Goal: Task Accomplishment & Management: Manage account settings

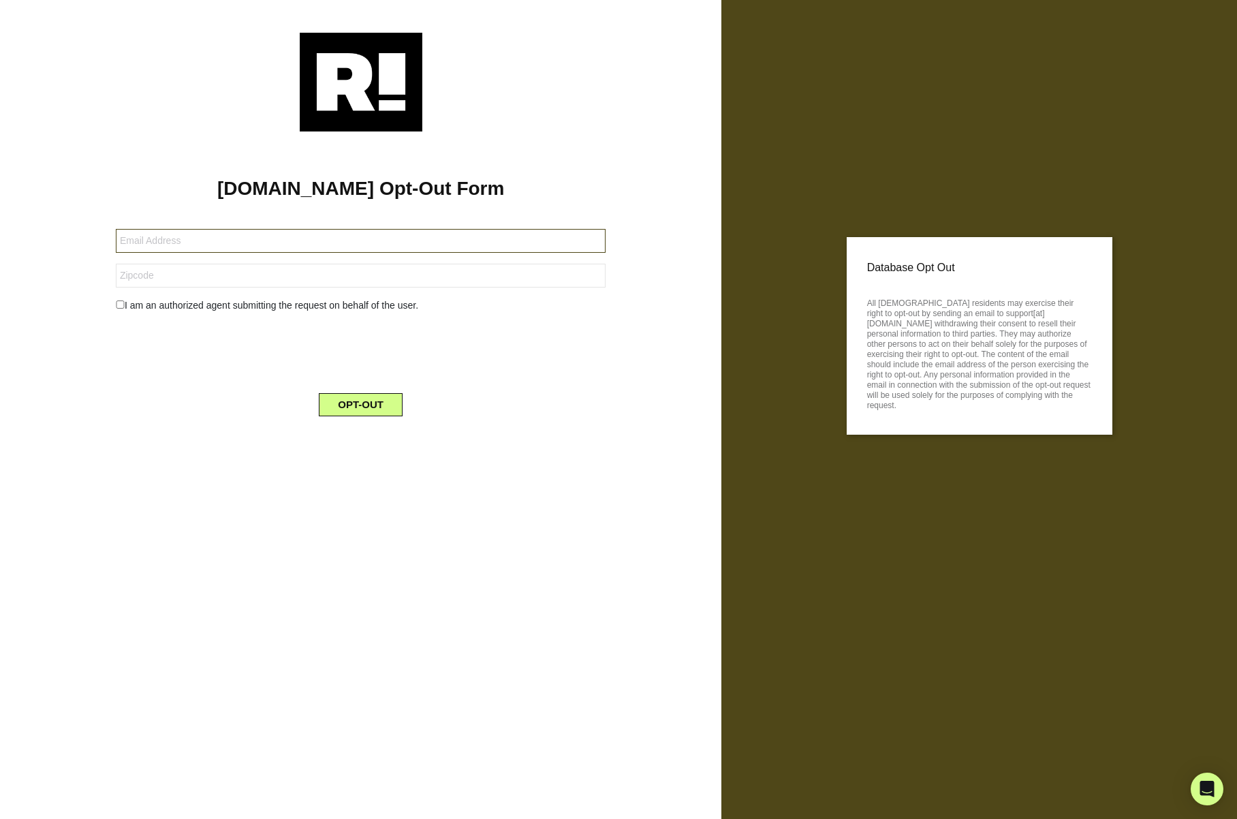
click at [168, 238] on input "text" at bounding box center [361, 241] width 490 height 24
type input "[PERSON_NAME][EMAIL_ADDRESS][DOMAIN_NAME]"
click at [130, 276] on input "text" at bounding box center [361, 276] width 490 height 24
type input "98144"
click at [120, 304] on input "checkbox" at bounding box center [120, 304] width 9 height 8
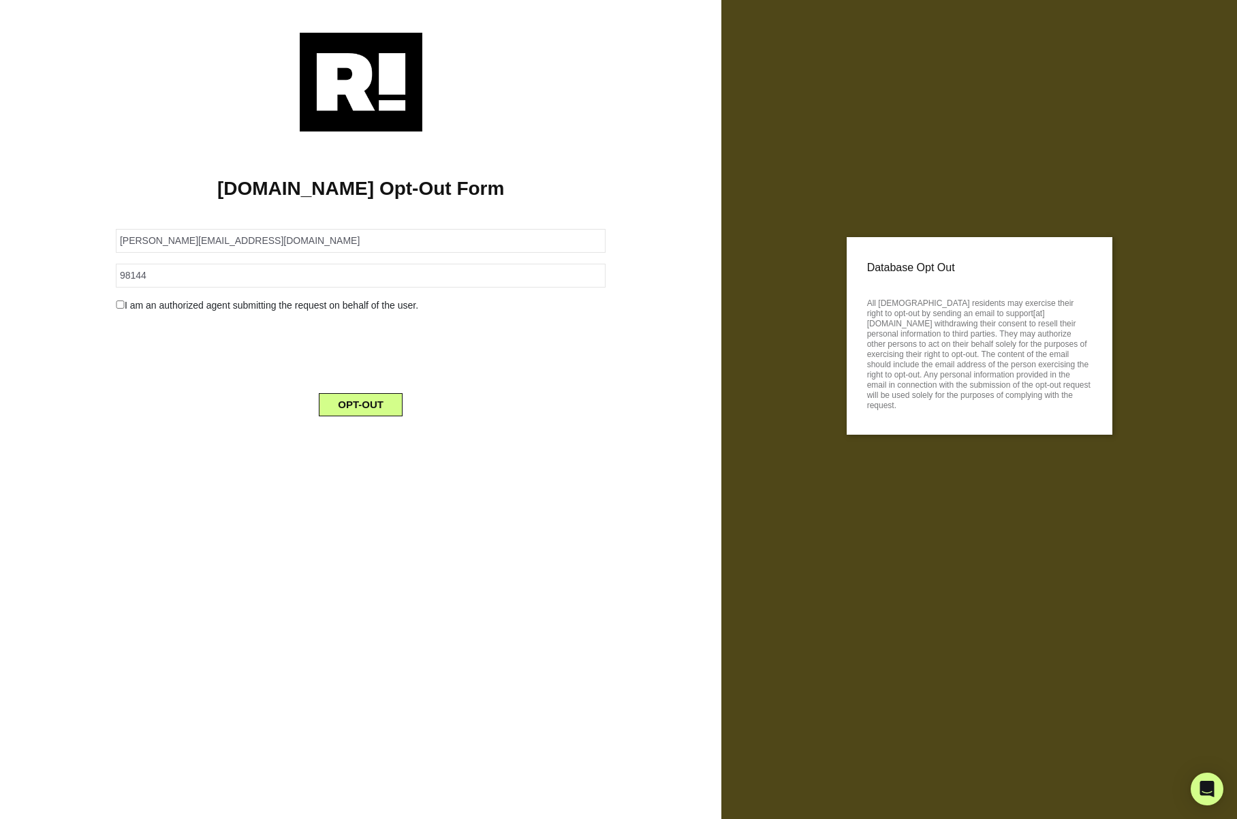
checkbox input "true"
click at [350, 434] on button "OPT-OUT" at bounding box center [361, 439] width 84 height 23
